Goal: Transaction & Acquisition: Purchase product/service

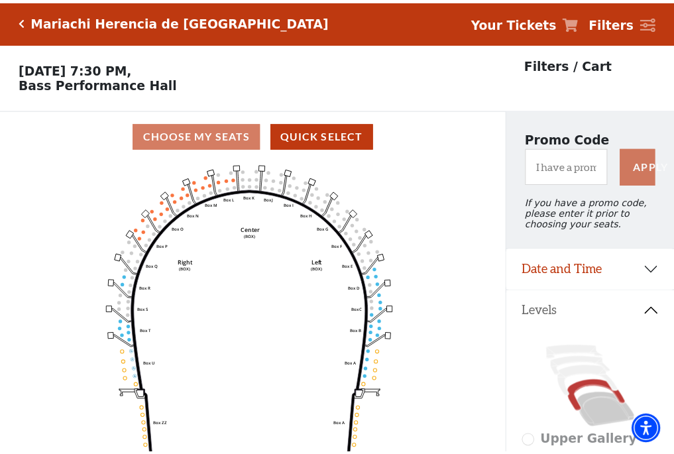
scroll to position [62, 0]
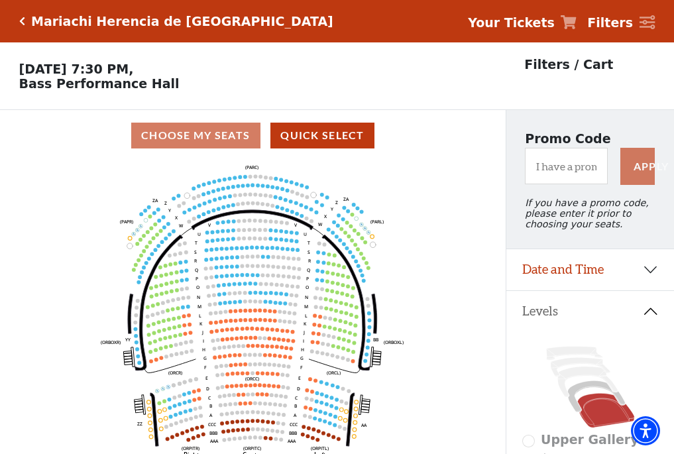
scroll to position [62, 0]
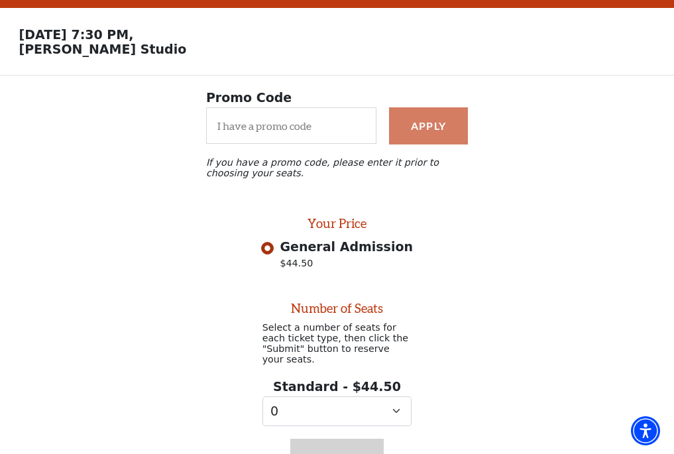
scroll to position [107, 0]
